Goal: Task Accomplishment & Management: Use online tool/utility

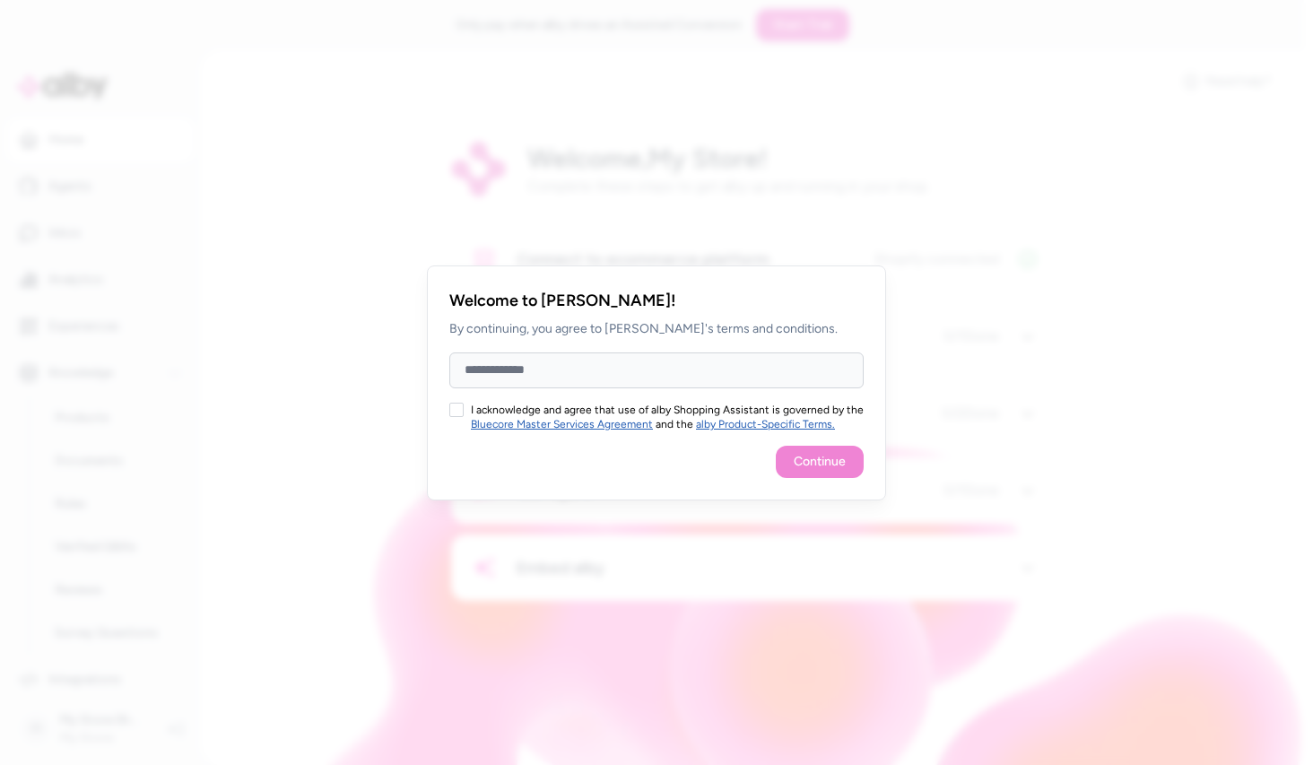
click at [648, 368] on input "Full Name" at bounding box center [656, 370] width 414 height 36
type input "**********"
click at [460, 408] on button "I acknowledge and agree that use of alby Shopping Assistant is governed by the …" at bounding box center [456, 410] width 14 height 14
click at [791, 460] on button "Continue" at bounding box center [820, 462] width 88 height 32
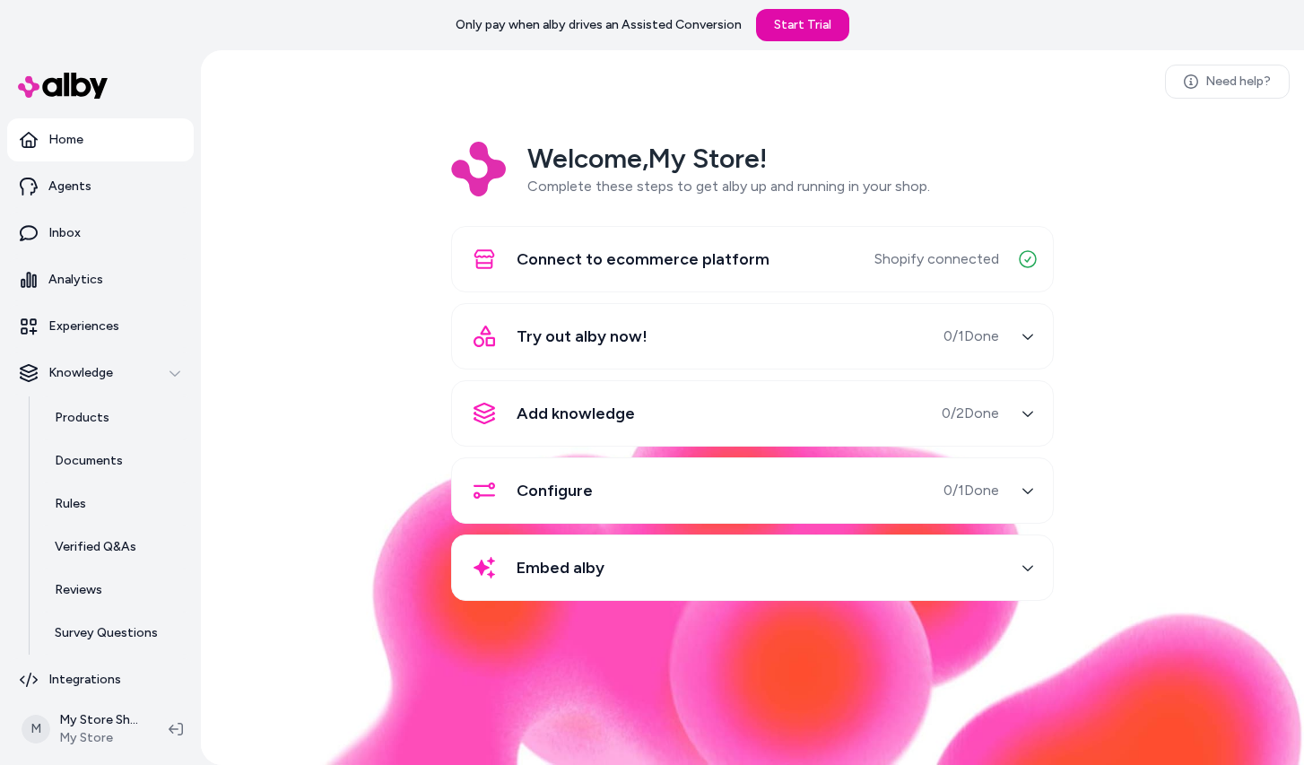
click at [624, 324] on span "Try out alby now!" at bounding box center [582, 336] width 131 height 25
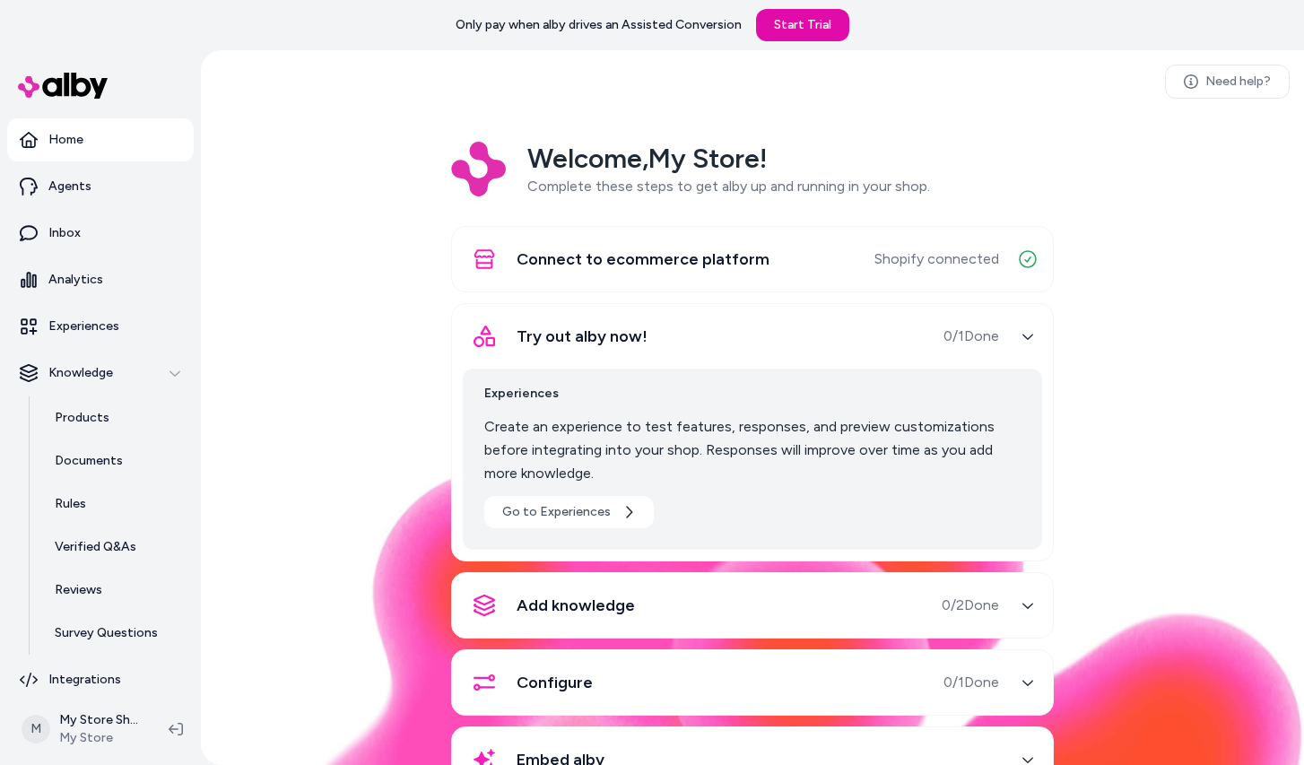
click at [599, 239] on div "Connect to ecommerce platform" at bounding box center [616, 259] width 307 height 43
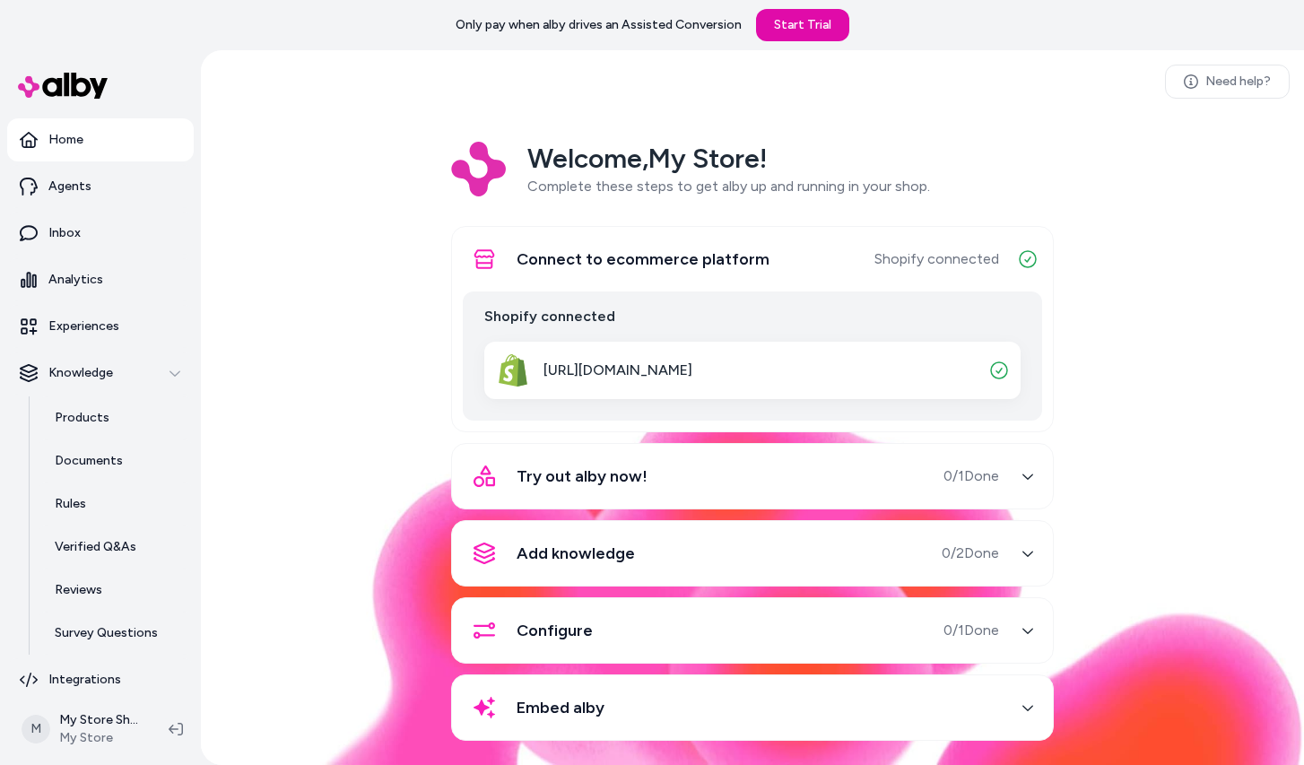
click at [593, 478] on span "Try out alby now!" at bounding box center [582, 476] width 131 height 25
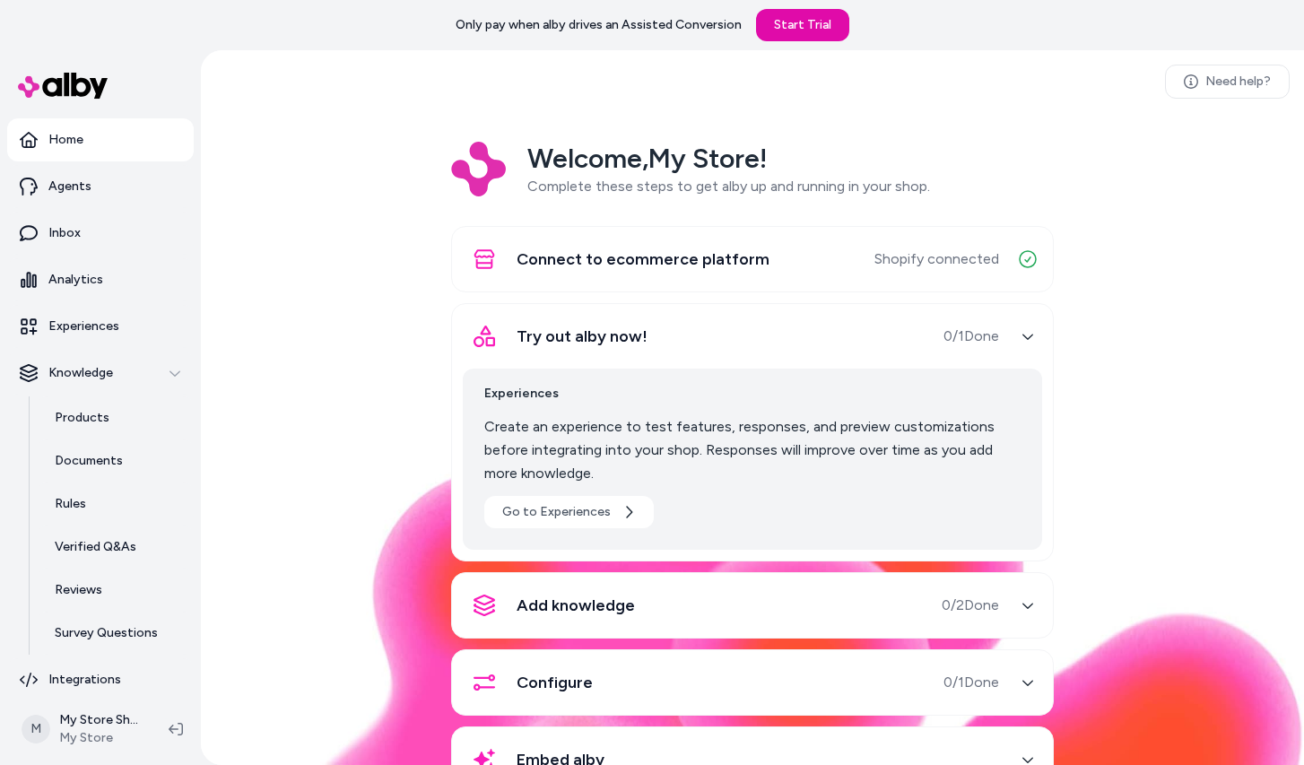
click at [578, 586] on div "Add knowledge" at bounding box center [549, 605] width 172 height 43
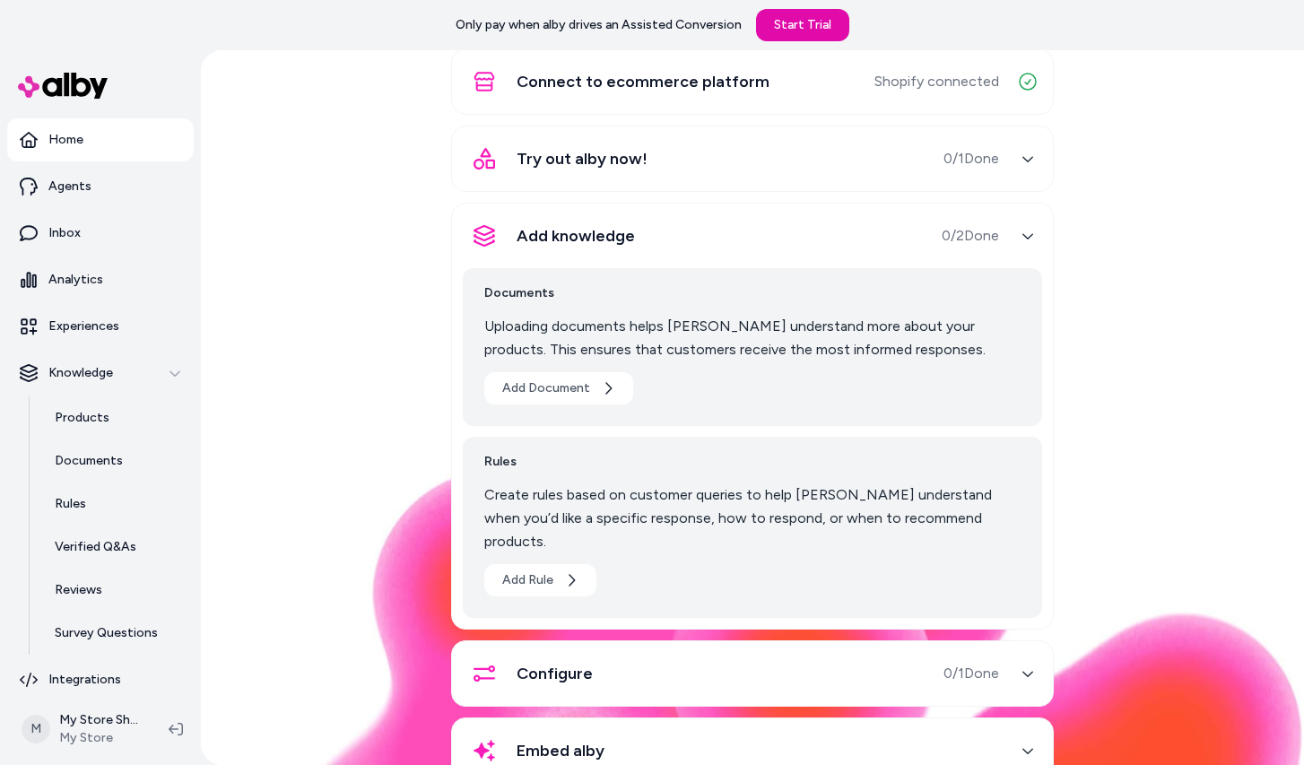
scroll to position [179, 0]
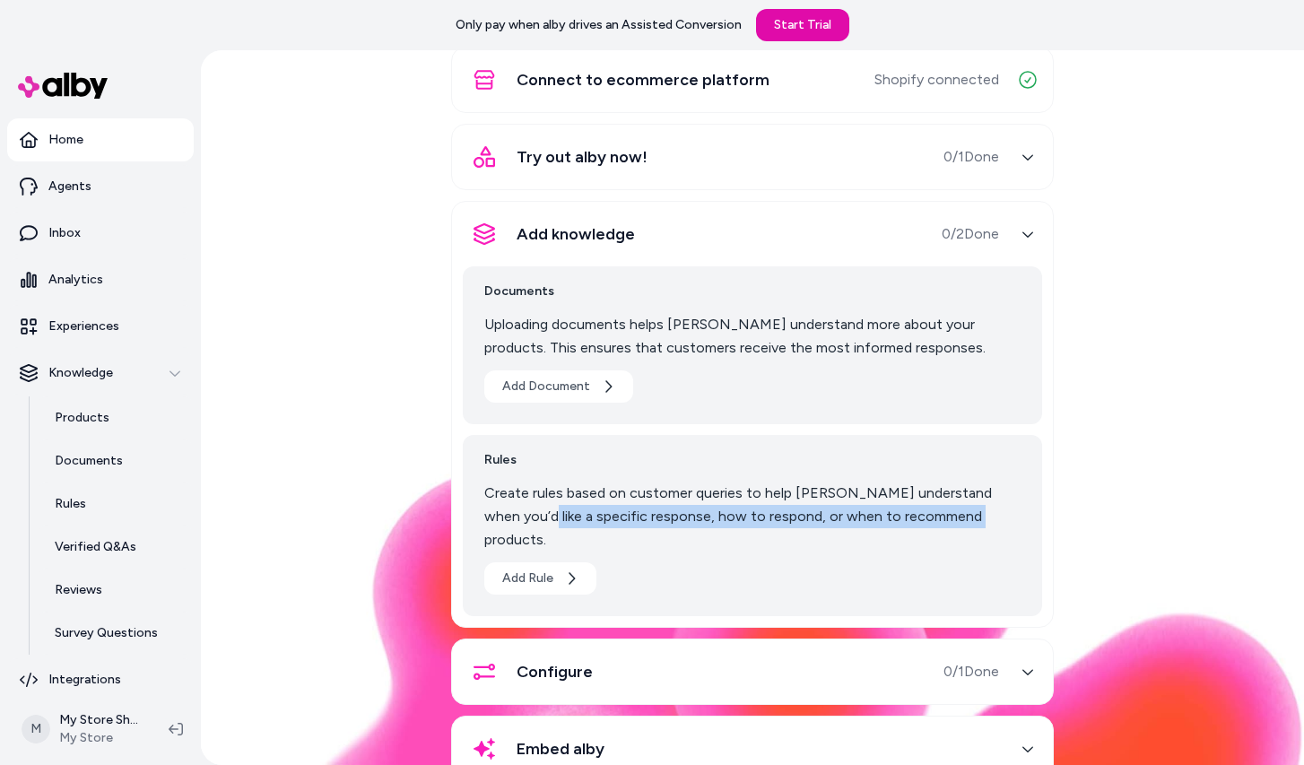
drag, startPoint x: 492, startPoint y: 516, endPoint x: 922, endPoint y: 512, distance: 429.6
click at [922, 512] on p "Create rules based on customer queries to help [PERSON_NAME] understand when yo…" at bounding box center [752, 517] width 536 height 70
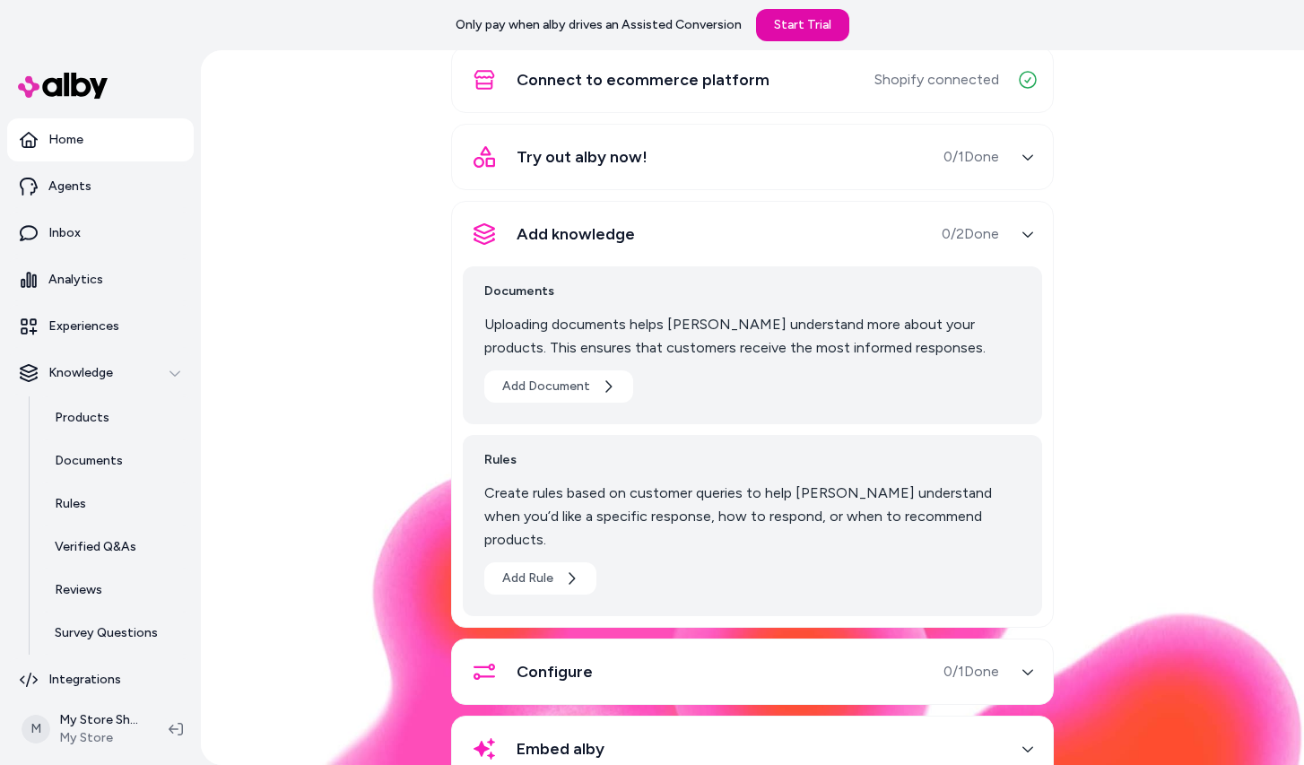
click at [413, 496] on div "Welcome, My Store ! Complete these steps to get alby up and running in your sho…" at bounding box center [752, 384] width 1074 height 845
click at [646, 667] on div "Configure 0 / 1 Done" at bounding box center [752, 671] width 603 height 66
click at [617, 650] on div "Configure 0 / 1 Done" at bounding box center [731, 671] width 536 height 43
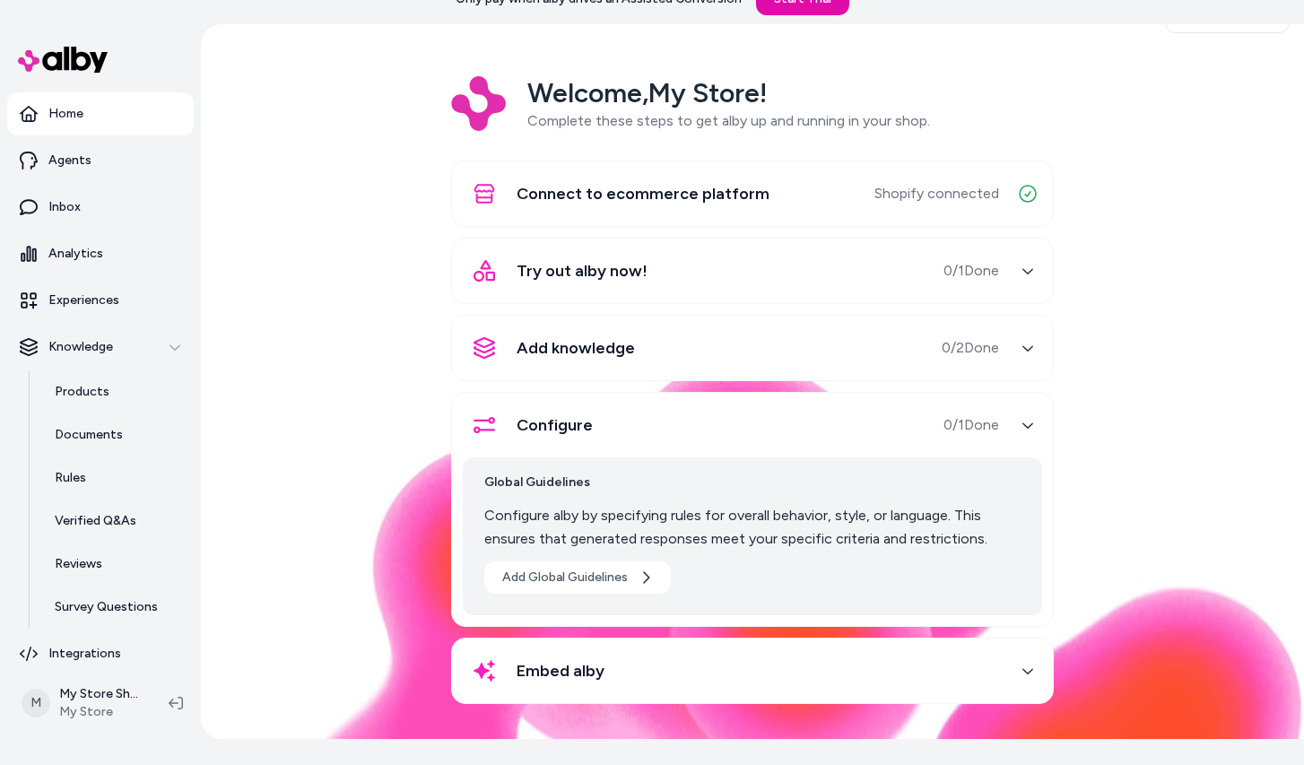
scroll to position [50, 0]
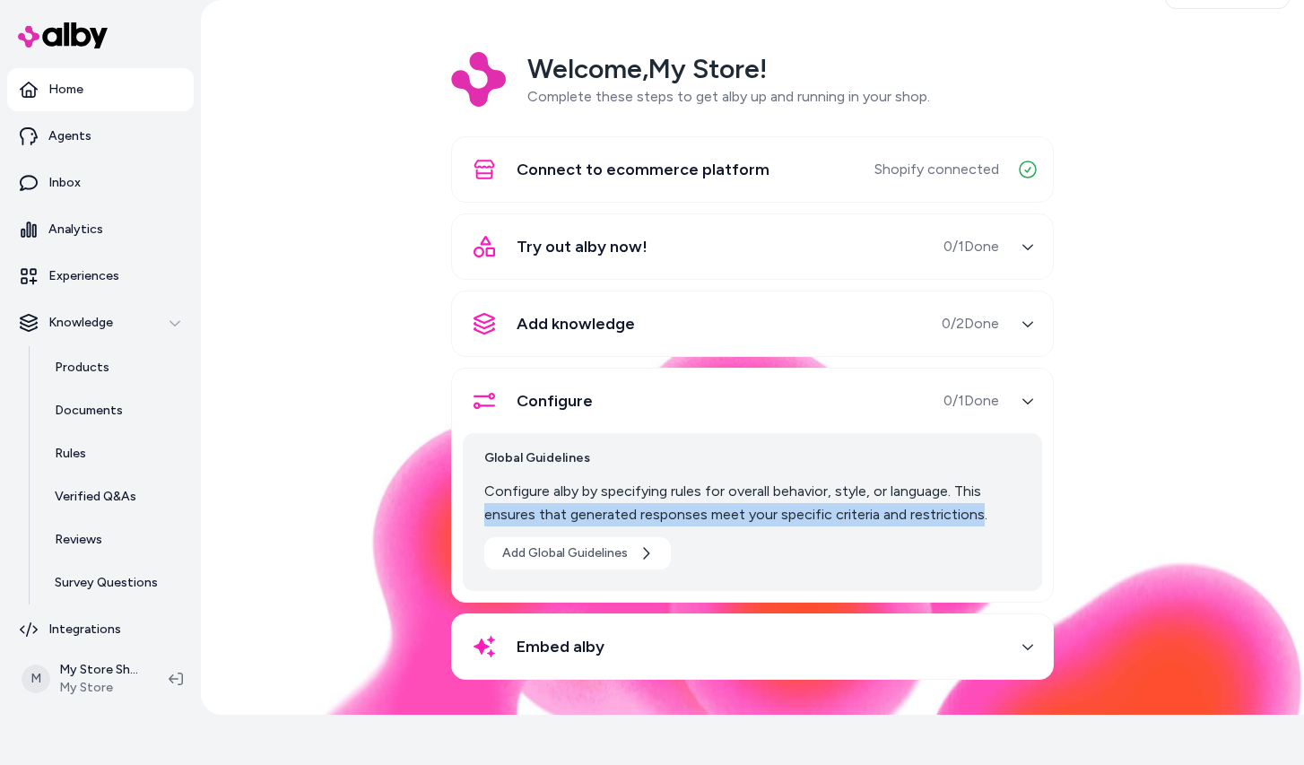
drag, startPoint x: 473, startPoint y: 514, endPoint x: 972, endPoint y: 510, distance: 498.6
click at [972, 510] on div "Global Guidelines Configure alby by specifying rules for overall behavior, styl…" at bounding box center [752, 512] width 579 height 158
click at [427, 519] on div "Welcome, My Store ! Complete these steps to get alby up and running in your sho…" at bounding box center [752, 378] width 1074 height 653
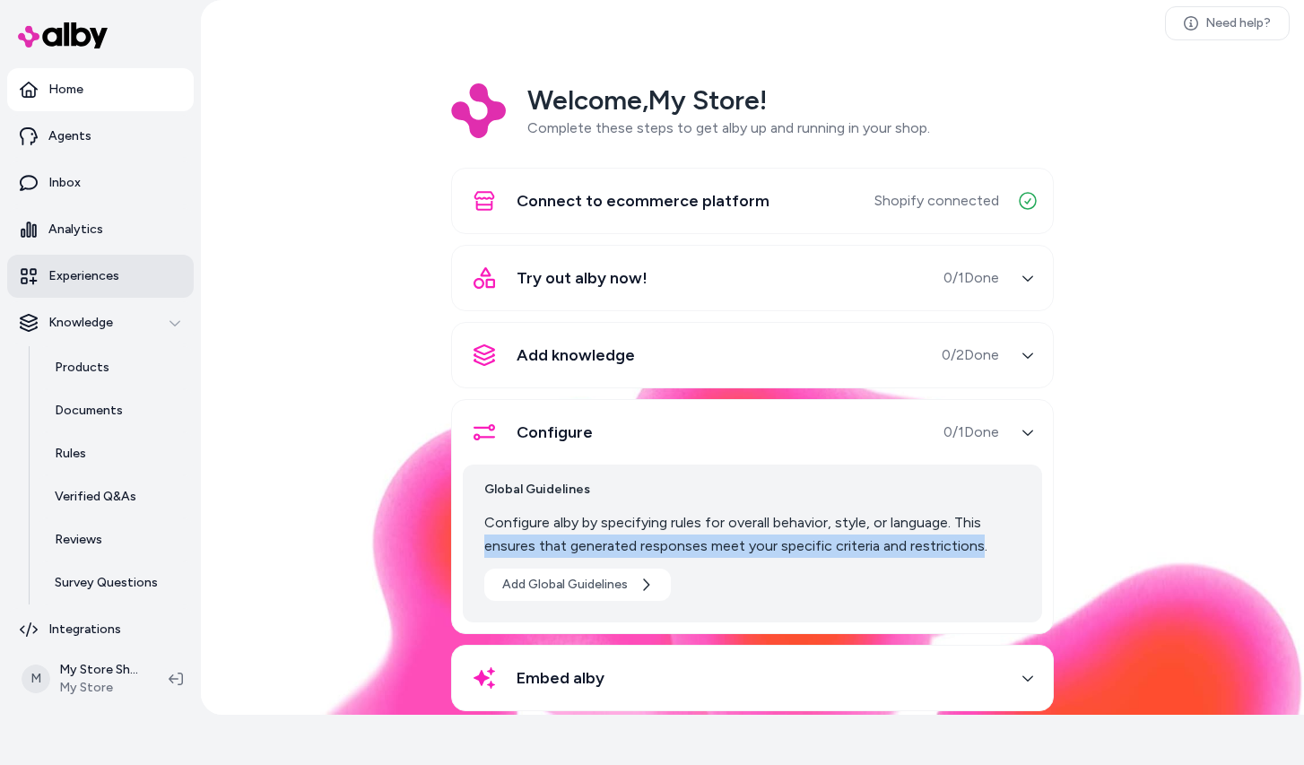
scroll to position [0, 0]
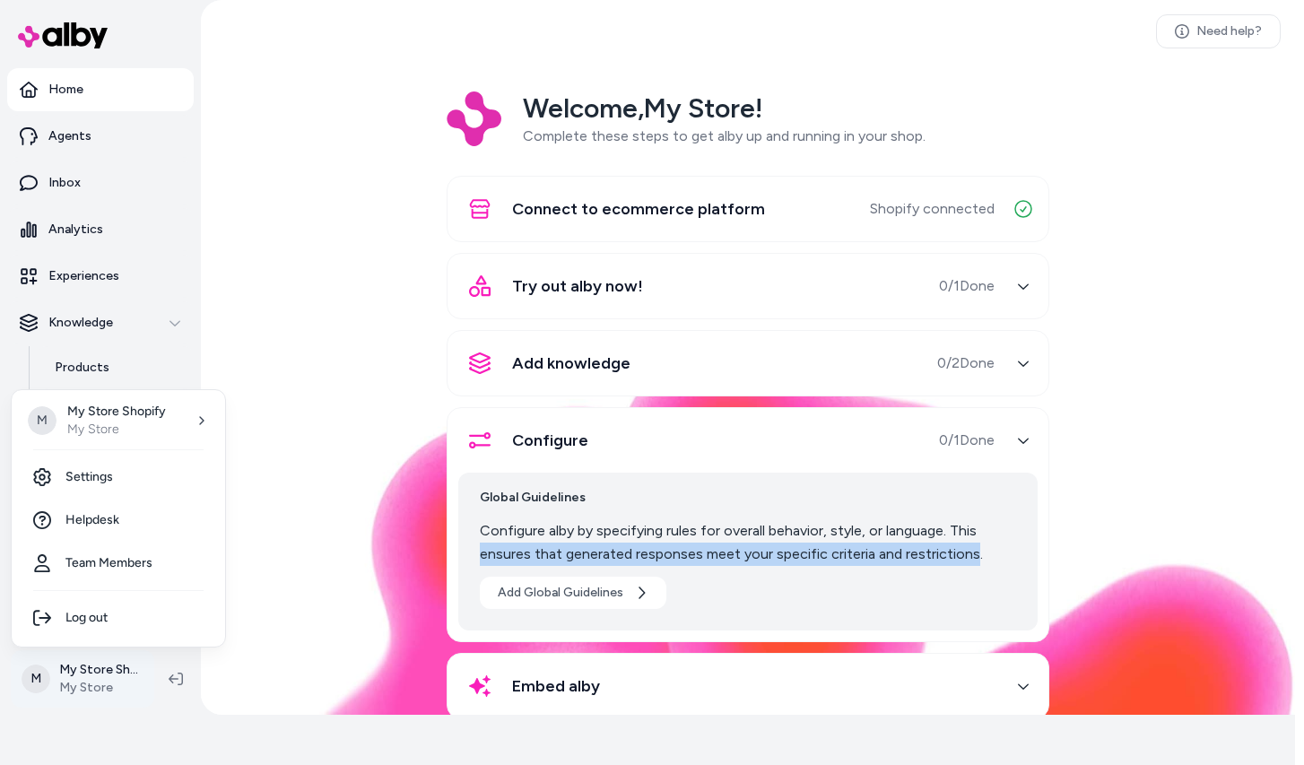
click at [97, 684] on html "Only pay when [PERSON_NAME] drives an Assisted Conversion Start Trial Home Agen…" at bounding box center [652, 357] width 1304 height 815
click at [346, 560] on html "Only pay when [PERSON_NAME] drives an Assisted Conversion Start Trial Home Agen…" at bounding box center [656, 357] width 1313 height 815
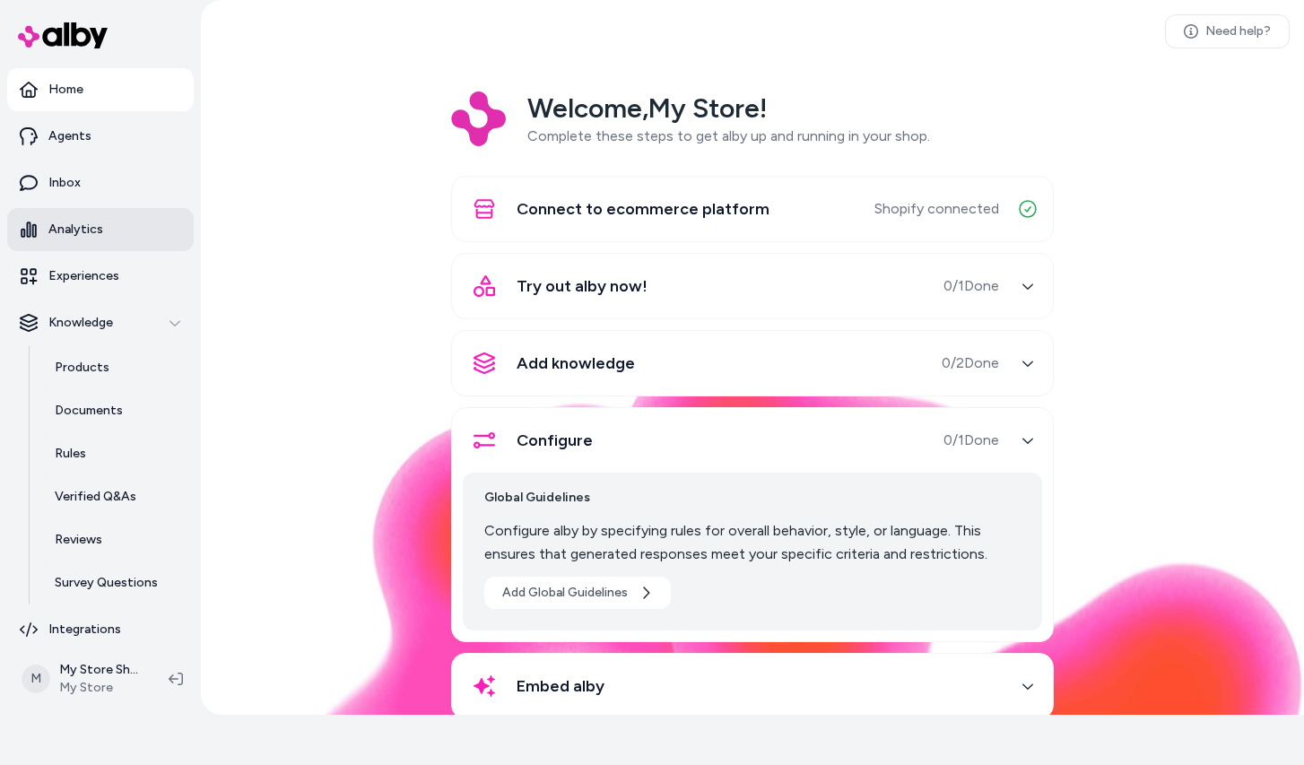
click at [72, 230] on p "Analytics" at bounding box center [75, 230] width 55 height 18
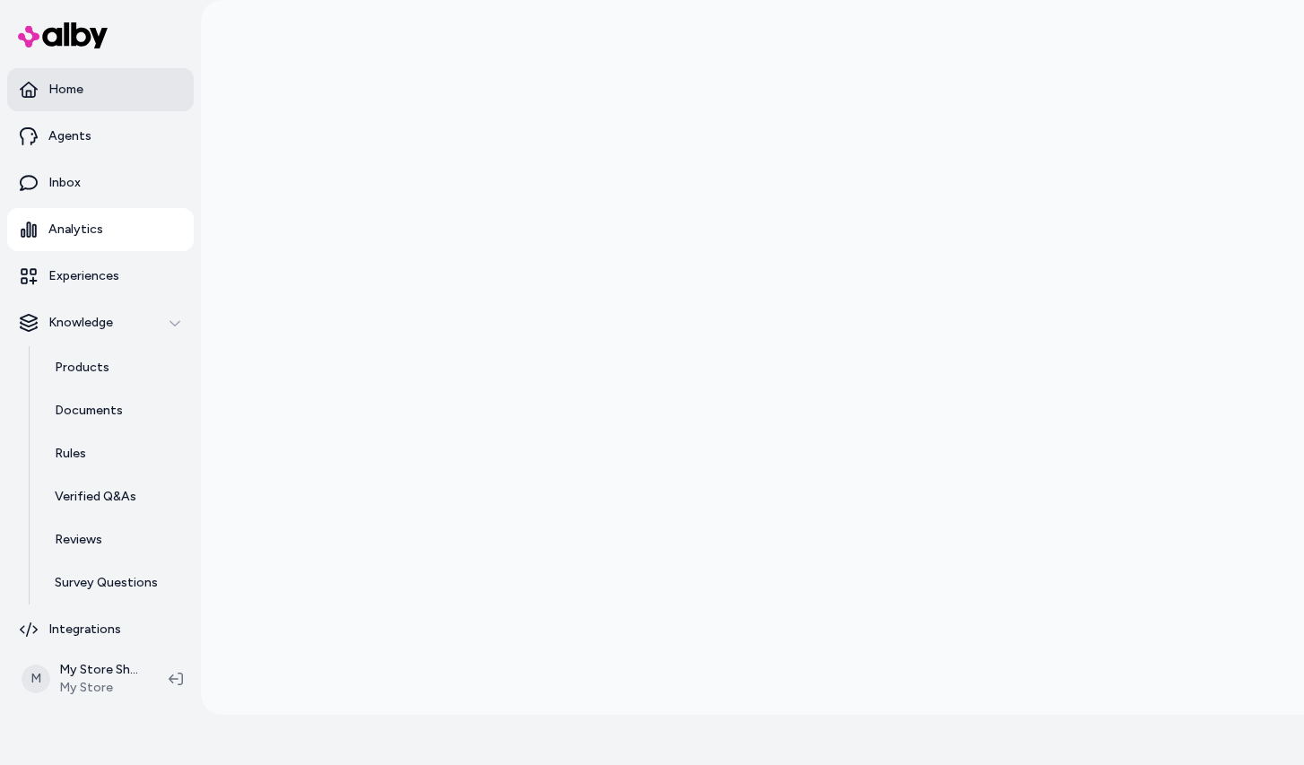
click at [109, 106] on link "Home" at bounding box center [100, 89] width 187 height 43
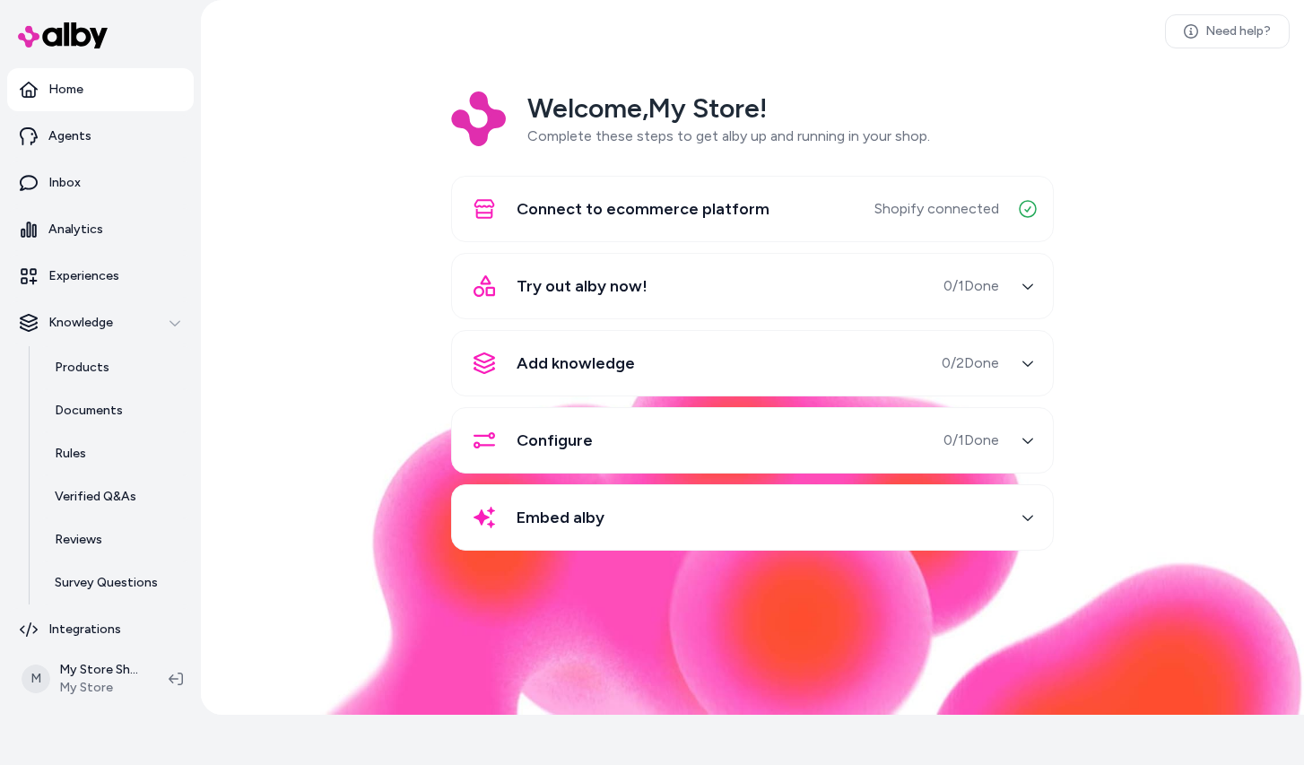
click at [563, 361] on span "Add knowledge" at bounding box center [576, 363] width 118 height 25
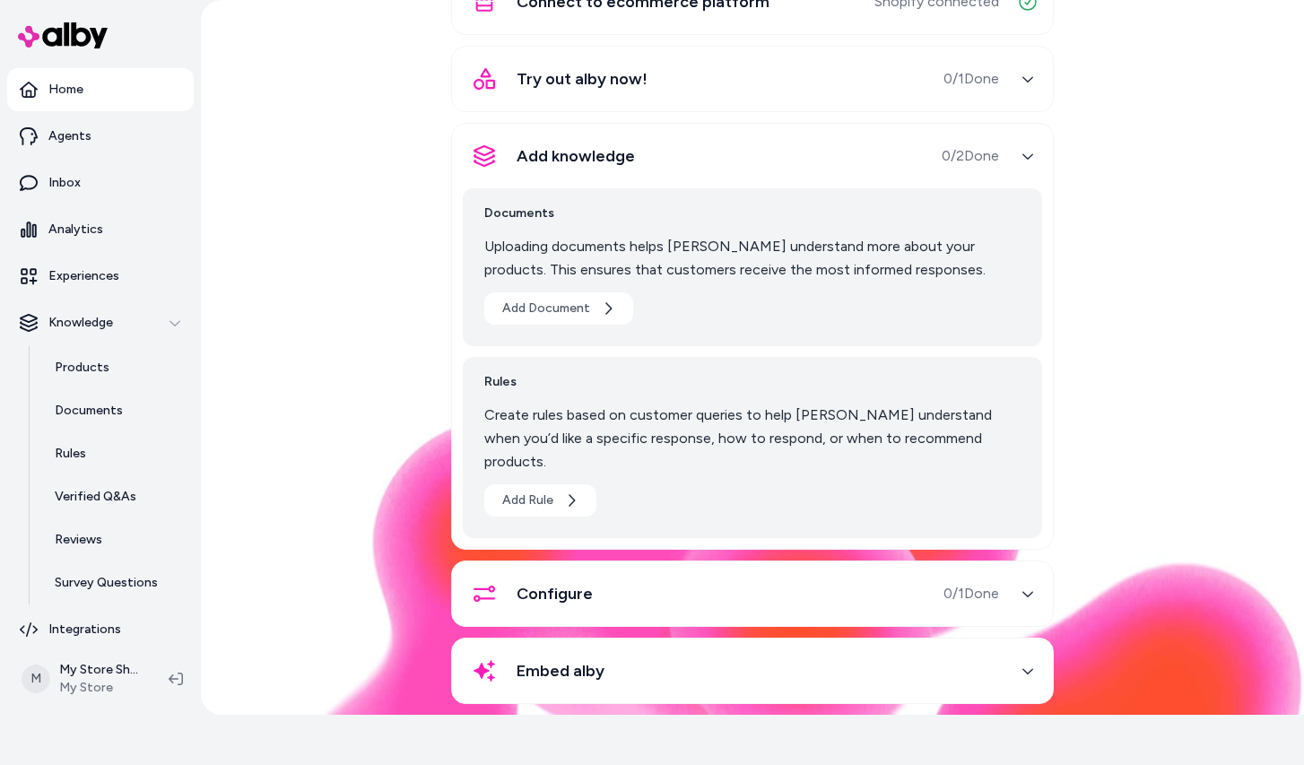
scroll to position [208, 0]
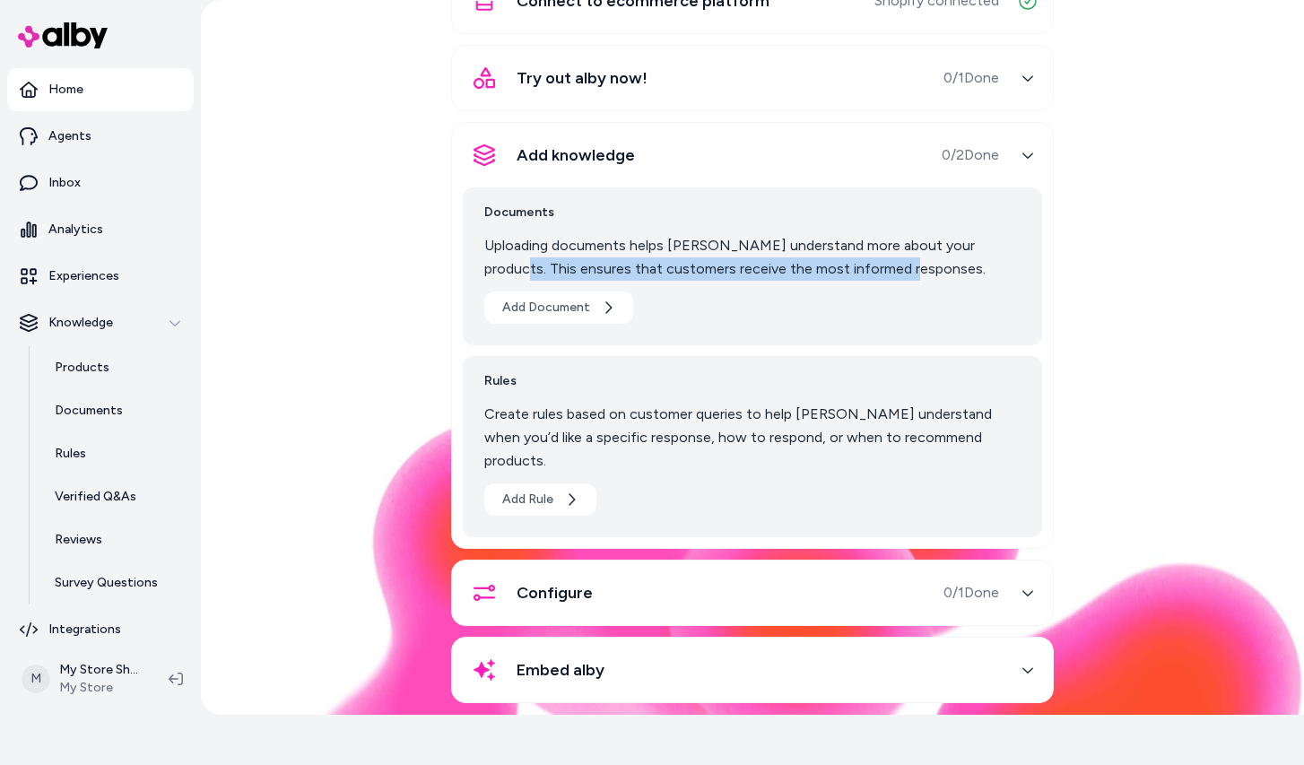
drag, startPoint x: 551, startPoint y: 272, endPoint x: 883, endPoint y: 270, distance: 332.7
click at [883, 270] on div "Documents Uploading documents helps [PERSON_NAME] understand more about your pr…" at bounding box center [752, 266] width 579 height 158
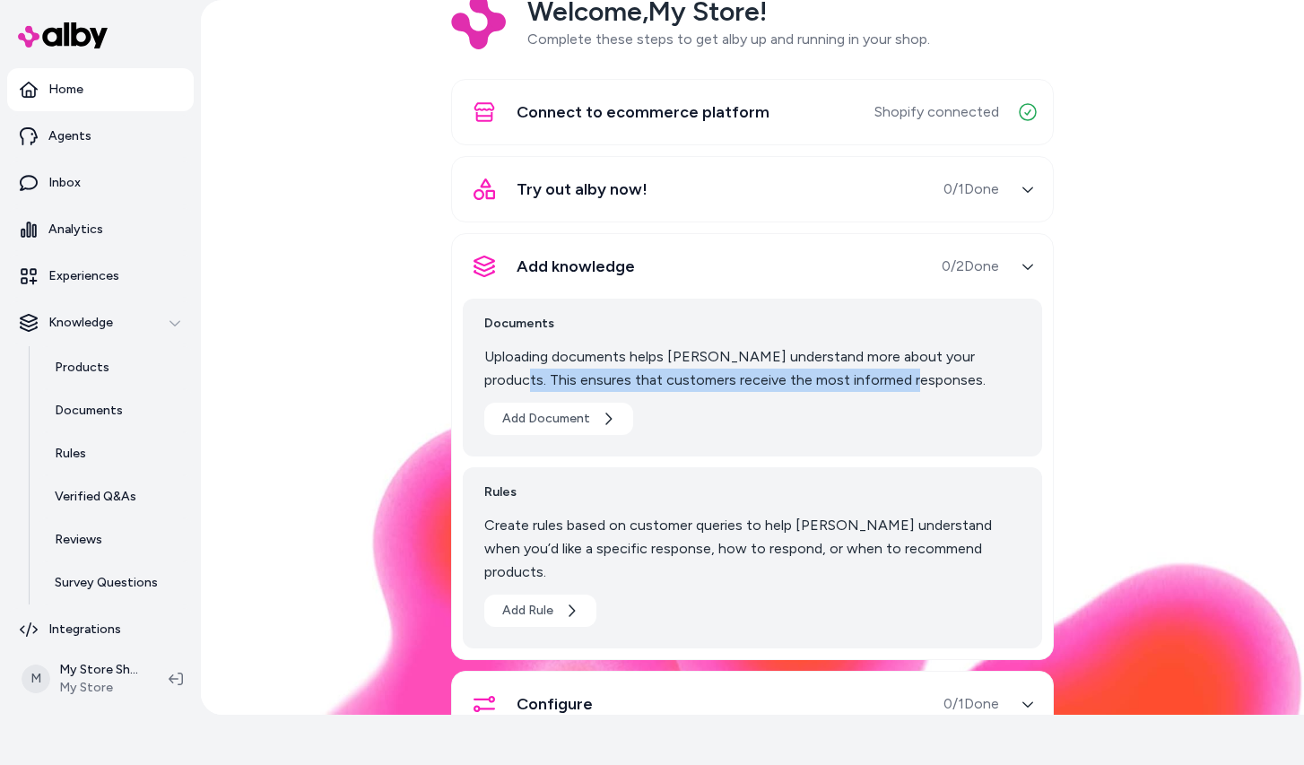
scroll to position [0, 0]
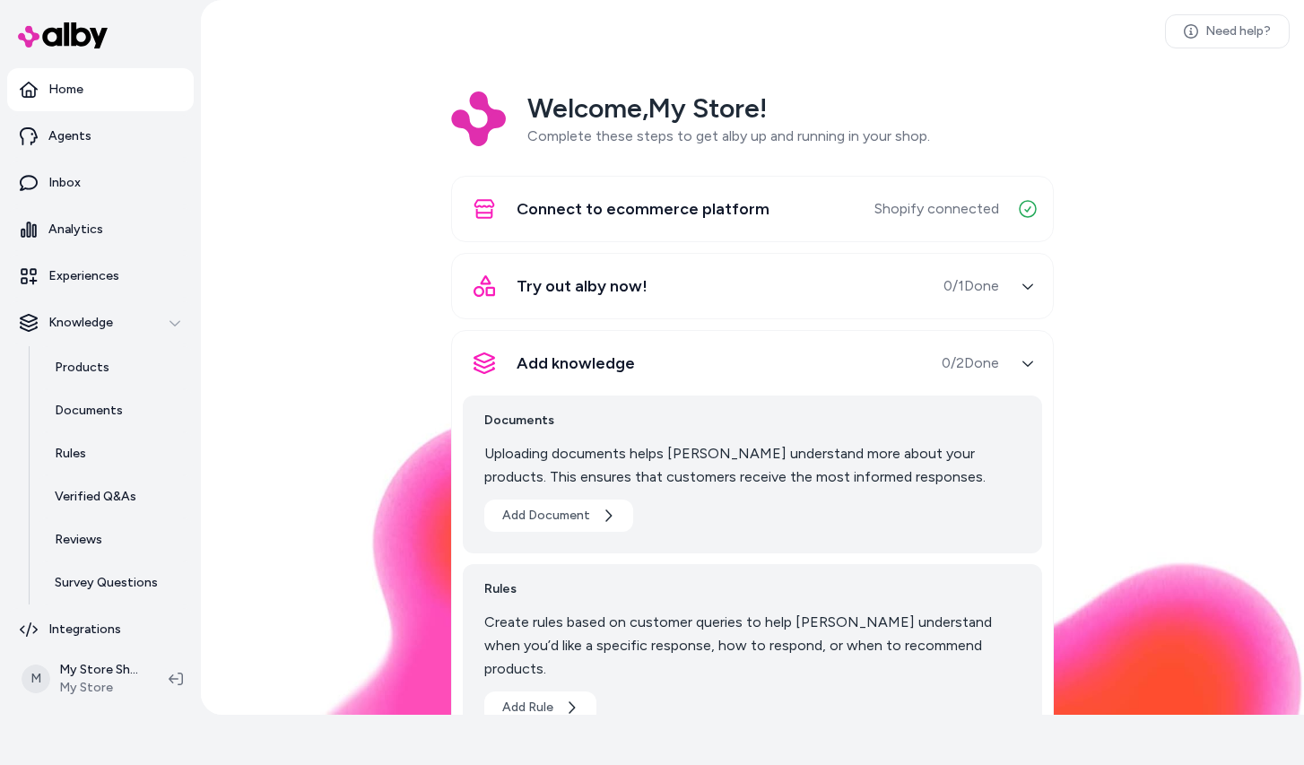
click at [343, 346] on div "Welcome, My Store ! Complete these steps to get alby up and running in your sho…" at bounding box center [752, 513] width 1074 height 845
click at [590, 291] on span "Try out alby now!" at bounding box center [582, 286] width 131 height 25
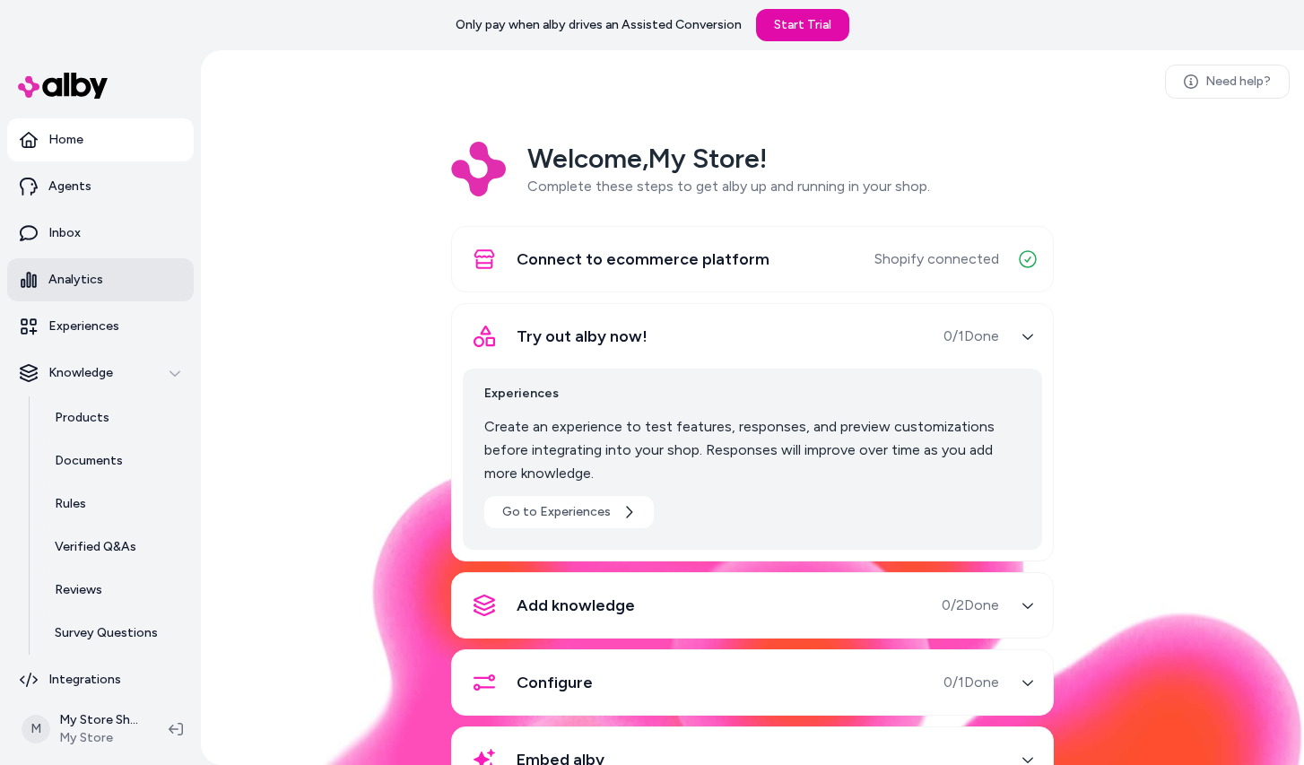
click at [111, 284] on link "Analytics" at bounding box center [100, 279] width 187 height 43
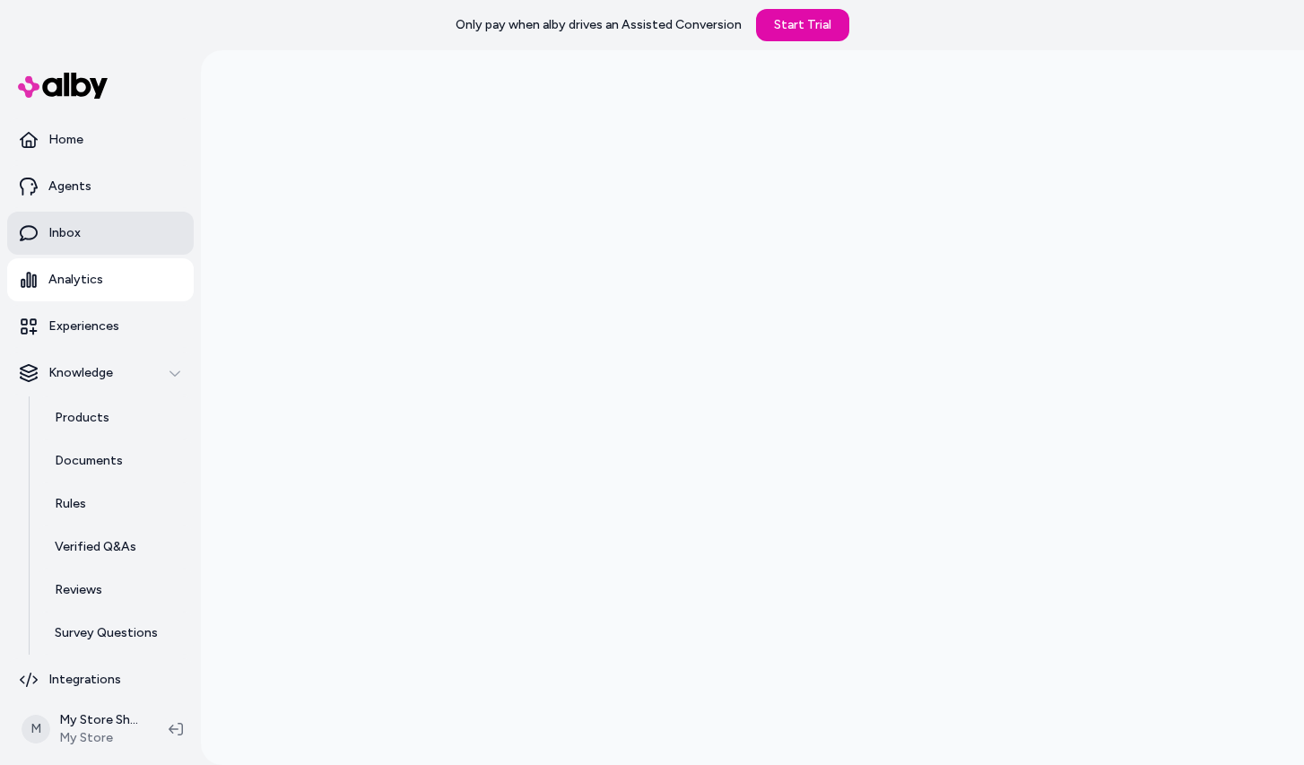
click at [104, 238] on link "Inbox" at bounding box center [100, 233] width 187 height 43
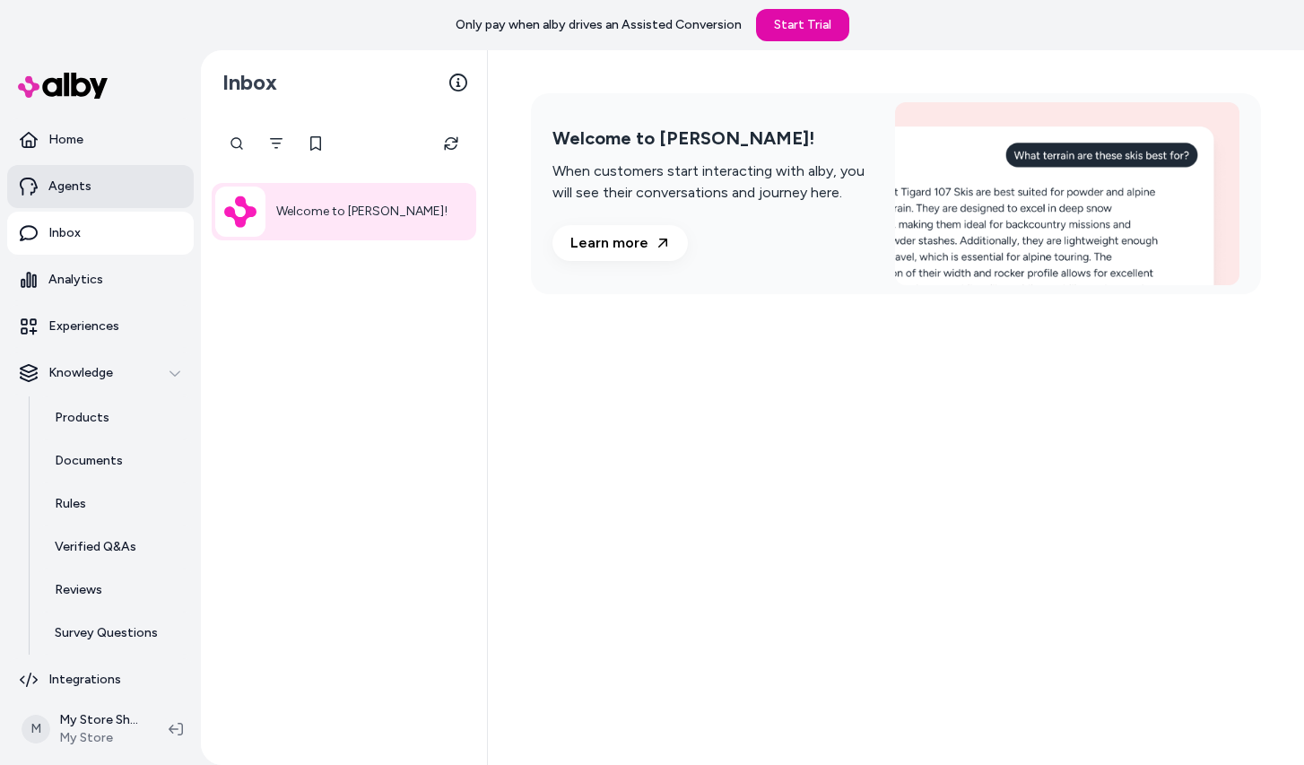
click at [84, 180] on p "Agents" at bounding box center [69, 187] width 43 height 18
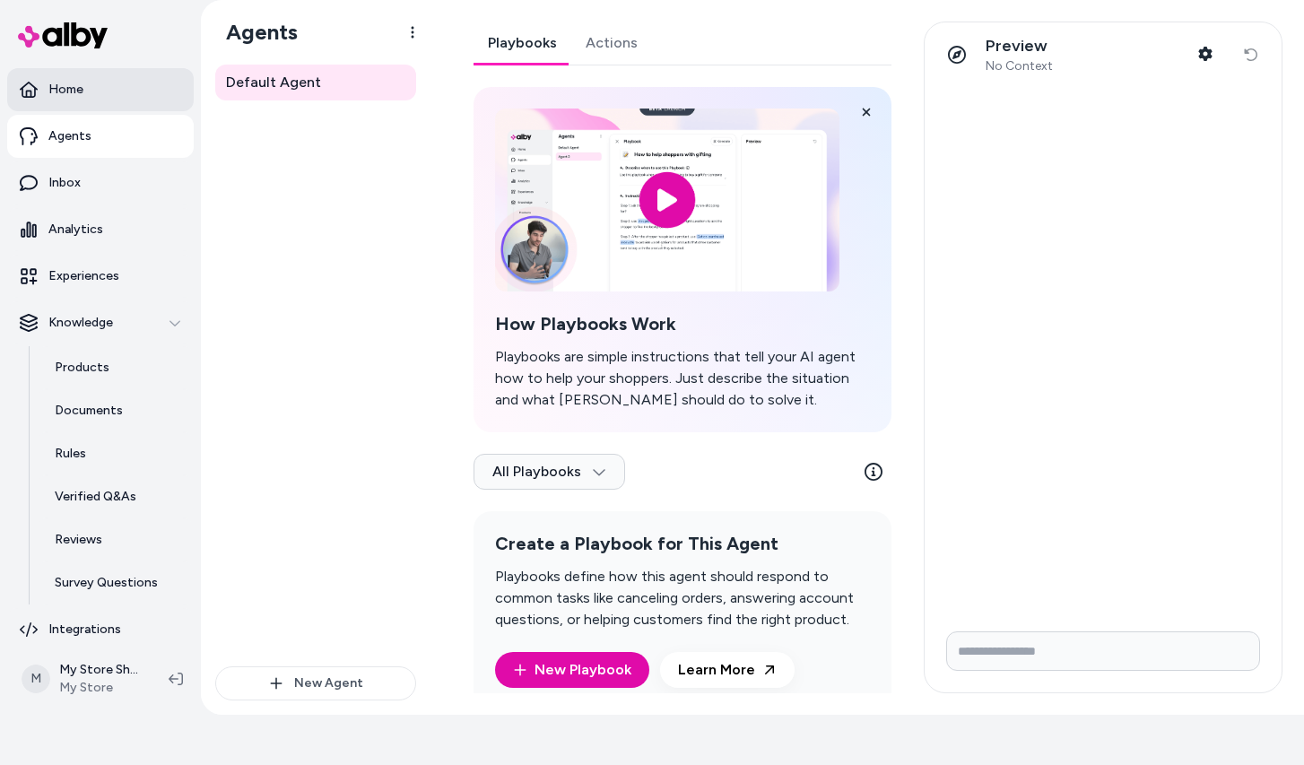
click at [82, 88] on p "Home" at bounding box center [65, 90] width 35 height 18
